Goal: Task Accomplishment & Management: Manage account settings

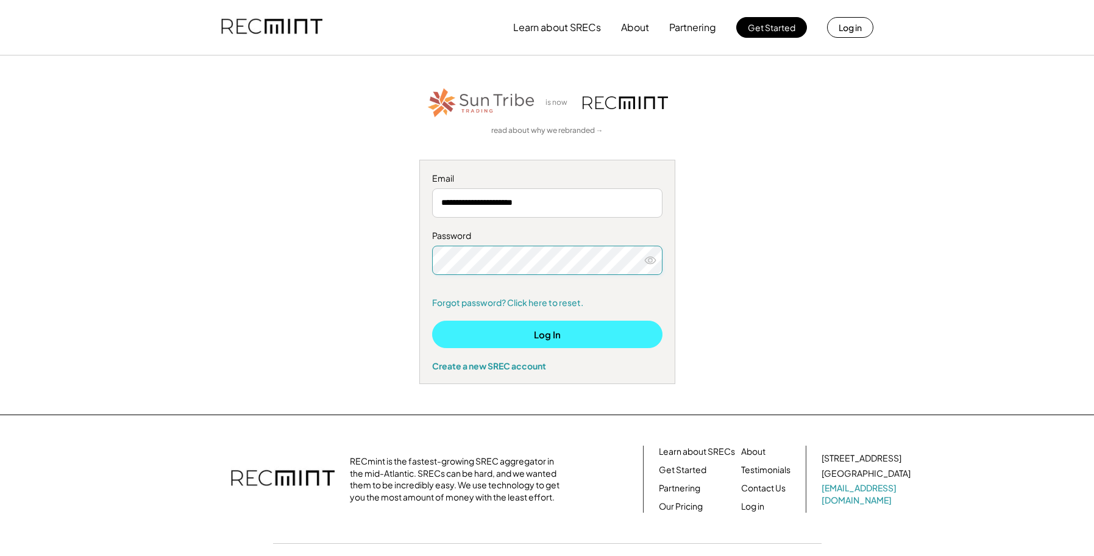
click at [534, 332] on button "Log In" at bounding box center [547, 334] width 230 height 27
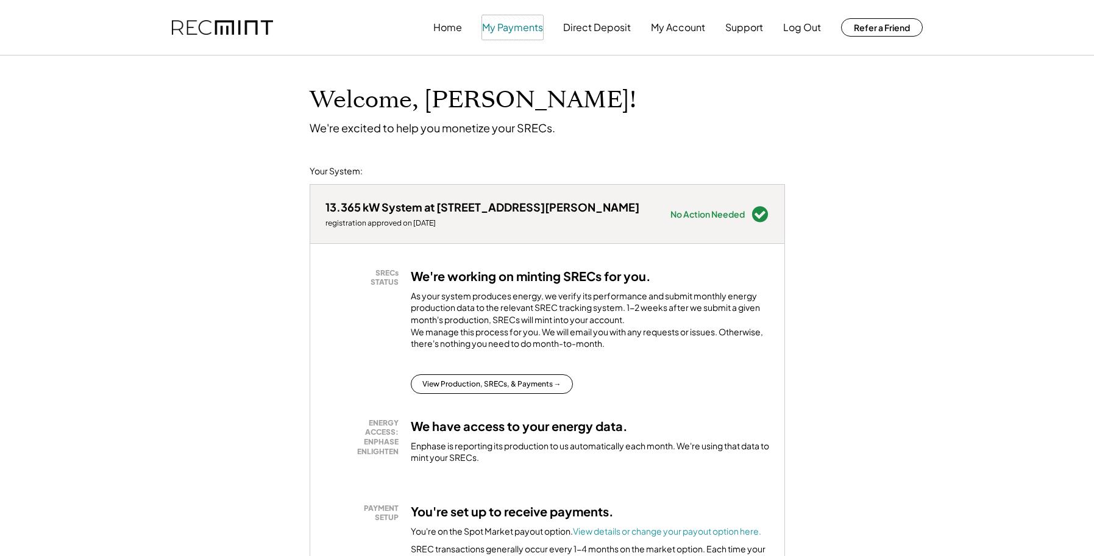
click at [511, 30] on button "My Payments" at bounding box center [512, 27] width 61 height 24
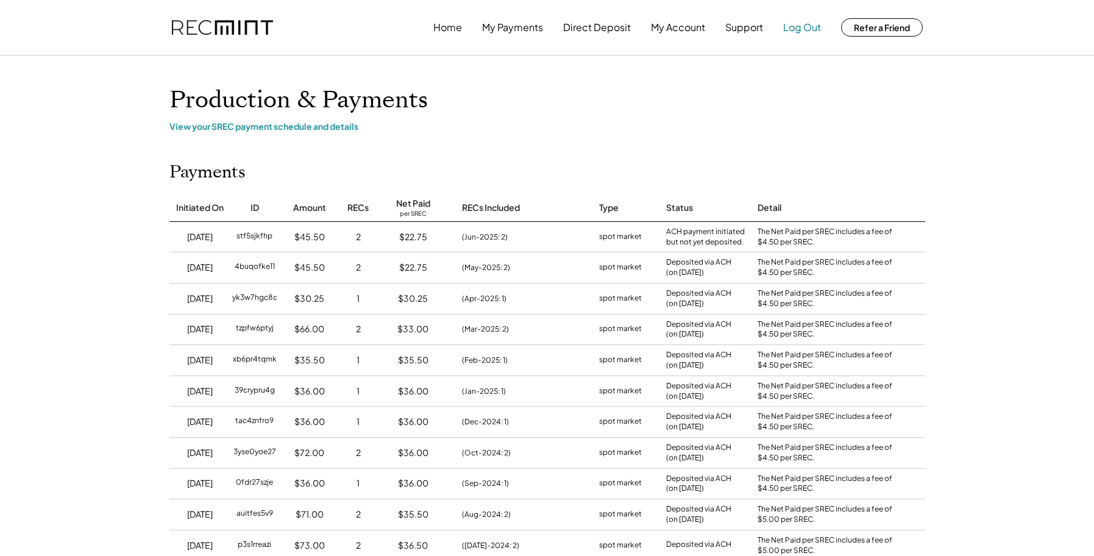
click at [805, 27] on button "Log Out" at bounding box center [802, 27] width 38 height 24
